Goal: Transaction & Acquisition: Download file/media

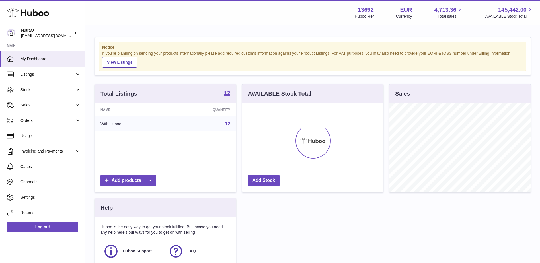
scroll to position [89, 141]
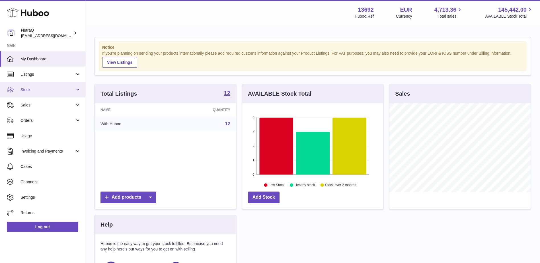
click at [40, 89] on span "Stock" at bounding box center [47, 89] width 54 height 5
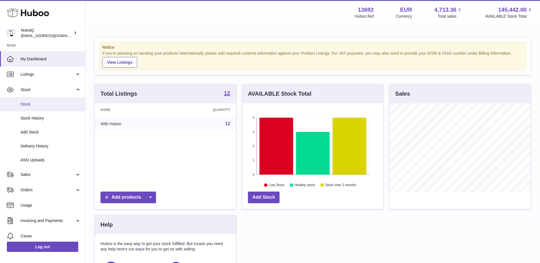
click at [30, 104] on span "Stock" at bounding box center [50, 104] width 60 height 5
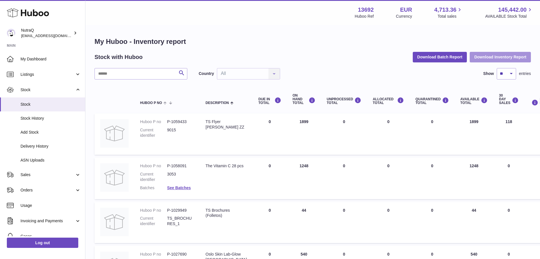
click at [501, 55] on button "Download Inventory Report" at bounding box center [500, 57] width 61 height 10
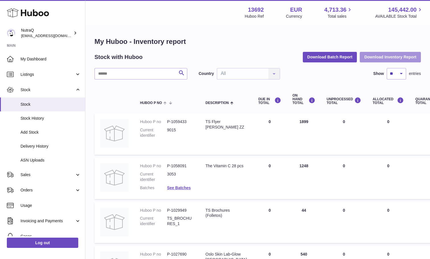
click at [379, 56] on button "Download Inventory Report" at bounding box center [390, 57] width 61 height 10
